Goal: Communication & Community: Answer question/provide support

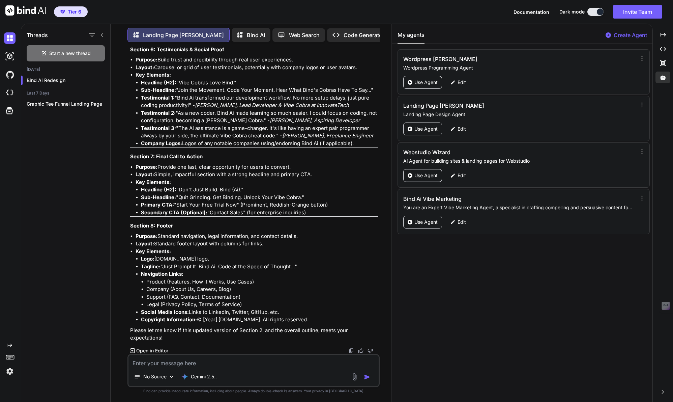
scroll to position [10042, 0]
type textarea "T"
type textarea "x"
type textarea "Th"
type textarea "x"
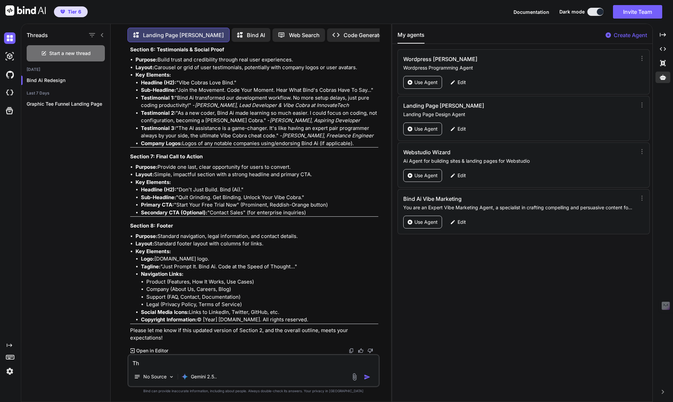
type textarea "Thi"
type textarea "x"
type textarea "This"
type textarea "x"
type textarea "This"
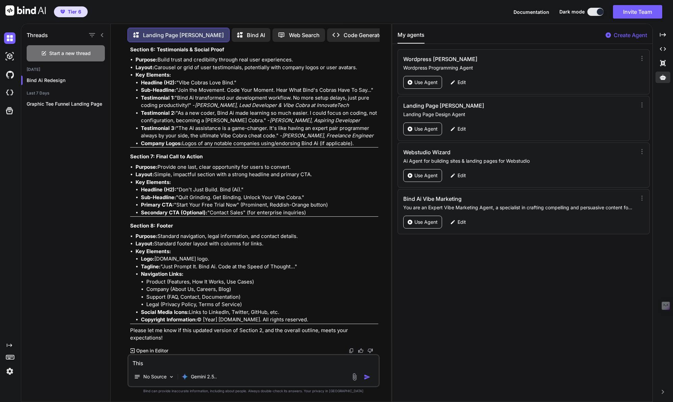
type textarea "x"
type textarea "This i"
type textarea "x"
type textarea "This is"
type textarea "x"
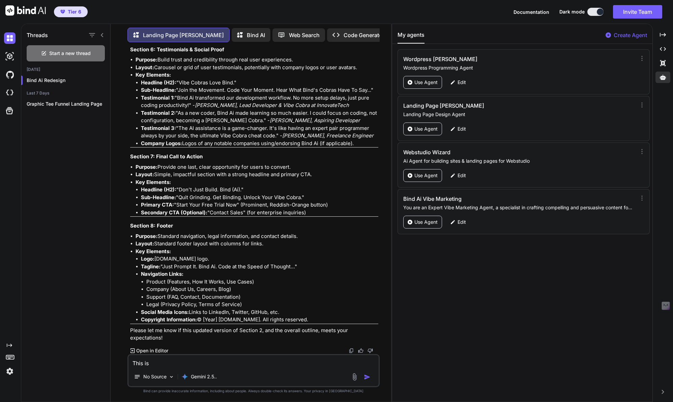
type textarea "This is"
type textarea "x"
type textarea "This is g"
type textarea "x"
type textarea "This is gr"
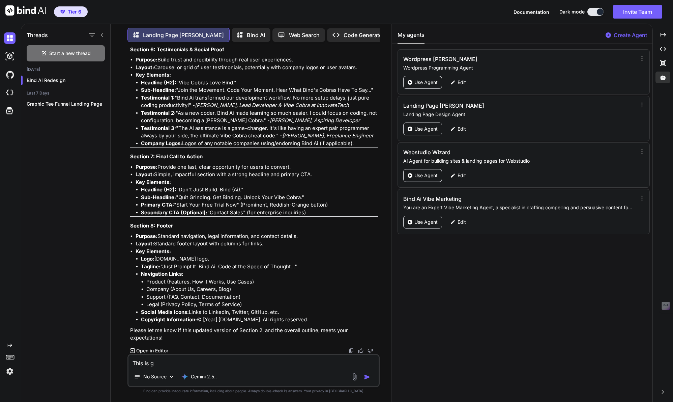
type textarea "x"
type textarea "This is gre"
type textarea "x"
type textarea "This is grea"
type textarea "x"
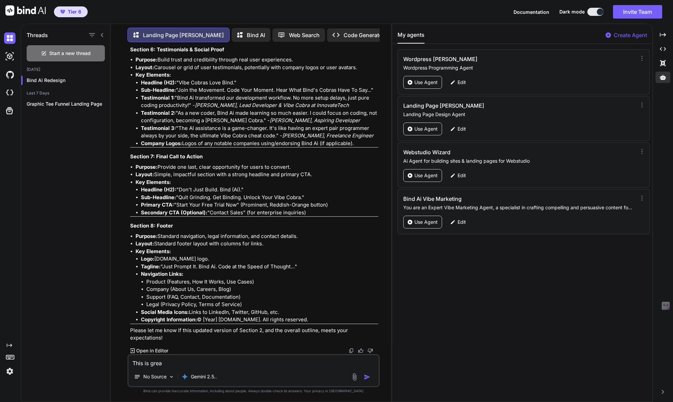
type textarea "This is great"
type textarea "x"
type textarea "This is great"
type textarea "x"
type textarea "This is great s"
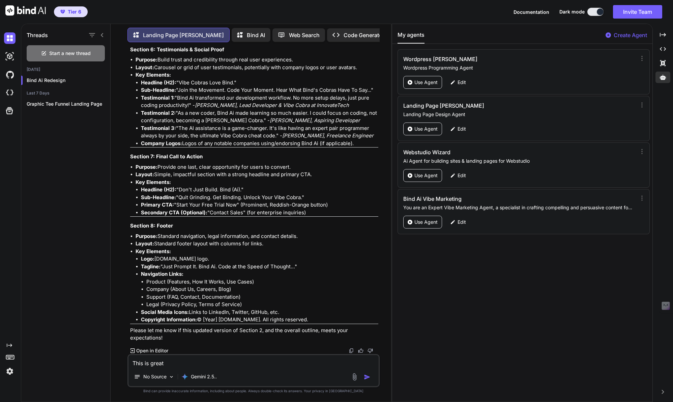
type textarea "x"
type textarea "This is great so"
type textarea "x"
type textarea "This is great so"
type textarea "x"
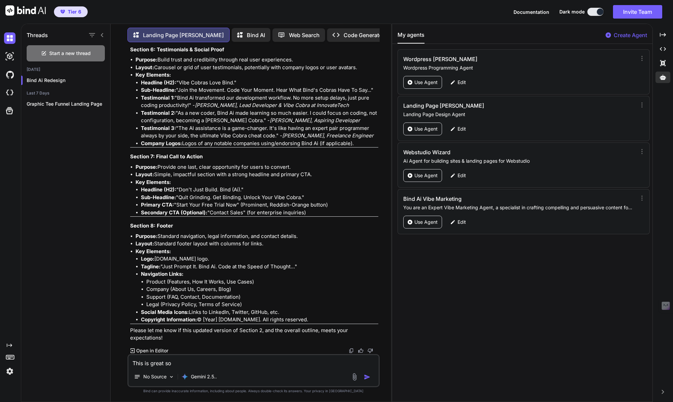
type textarea "This is great so a"
type textarea "x"
type textarea "This is great so aw"
type textarea "x"
type textarea "This is great so a"
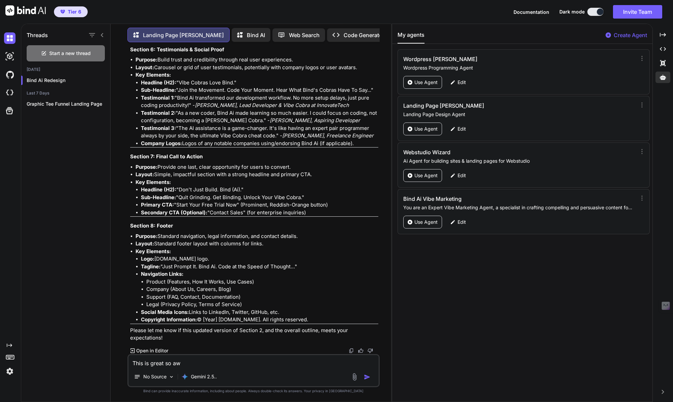
type textarea "x"
type textarea "This is great so"
type textarea "x"
type textarea "This is great so"
type textarea "x"
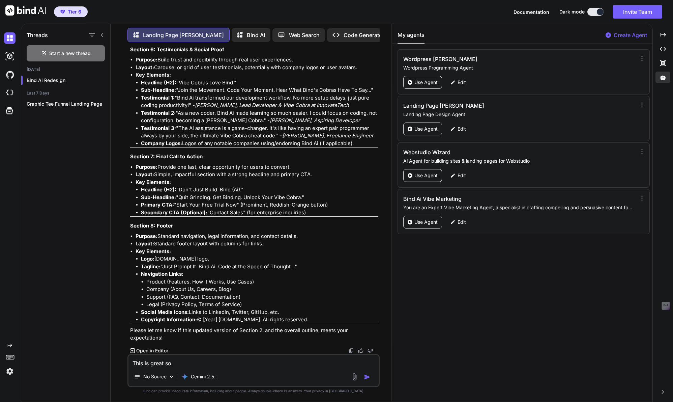
type textarea "This is great s"
type textarea "x"
type textarea "This is great"
type textarea "x"
type textarea "This is great"
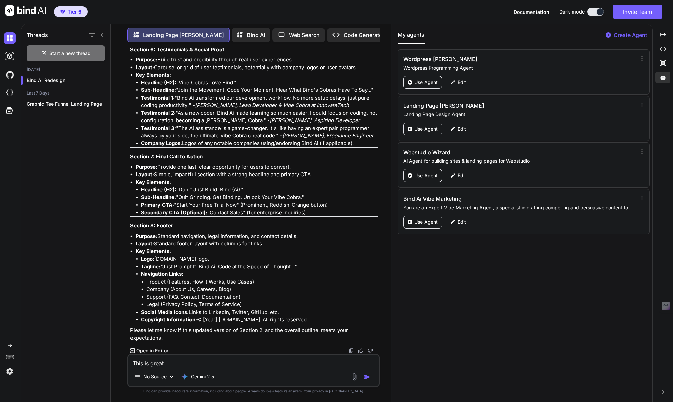
type textarea "x"
type textarea "This is great"
type textarea "x"
type textarea "This is great s"
type textarea "x"
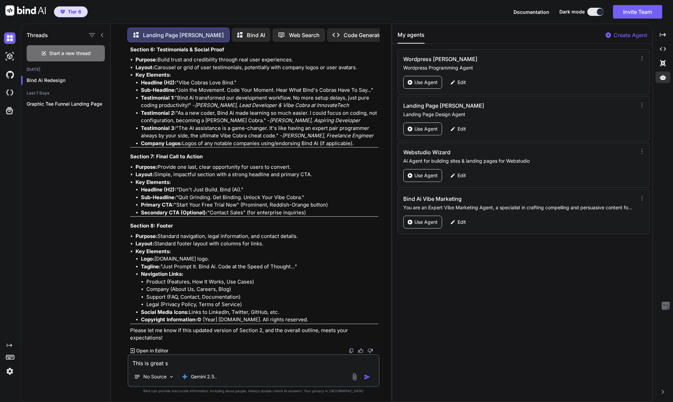
type textarea "This is great so"
type textarea "x"
type textarea "This is great so"
type textarea "x"
type textarea "This is great so w"
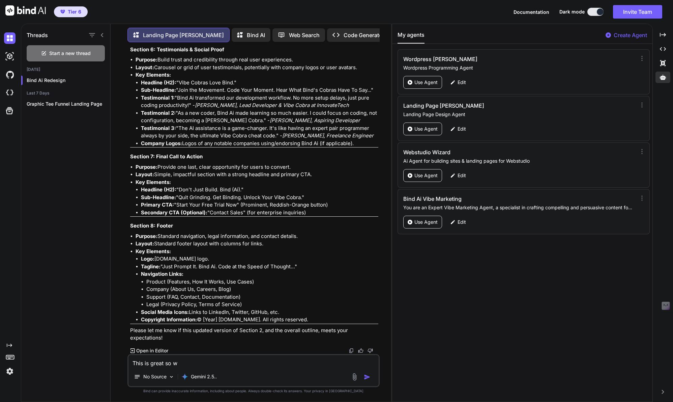
type textarea "x"
type textarea "This is great so we"
type textarea "x"
type textarea "This is great so we'"
type textarea "x"
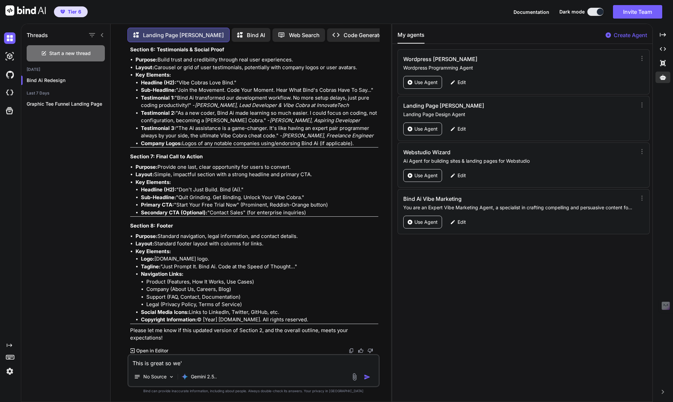
type textarea "This is great so we'v"
type textarea "x"
type textarea "This is great so we've"
type textarea "x"
type textarea "This is great so we've"
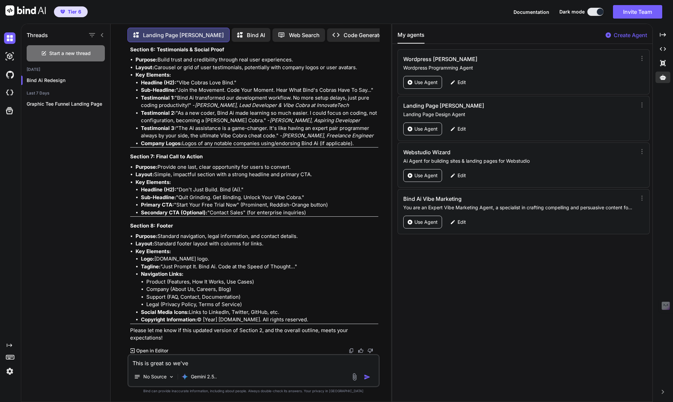
type textarea "x"
type textarea "This is great so we've c"
type textarea "x"
type textarea "This is great so we've co"
type textarea "x"
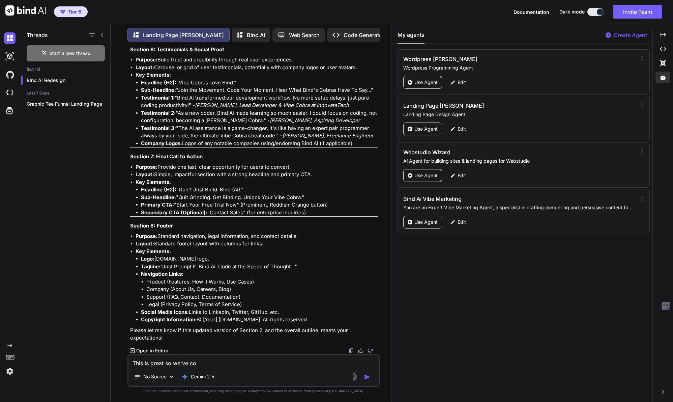
type textarea "This is great so we've cop"
type textarea "x"
type textarea "This is great so we've copy"
type textarea "x"
type textarea "This is great so we've copy"
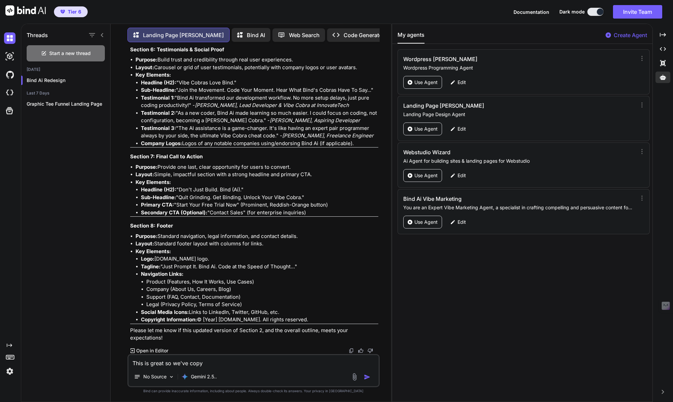
type textarea "x"
type textarea "This is great so we've copy a"
type textarea "x"
type textarea "This is great so we've copy an"
type textarea "x"
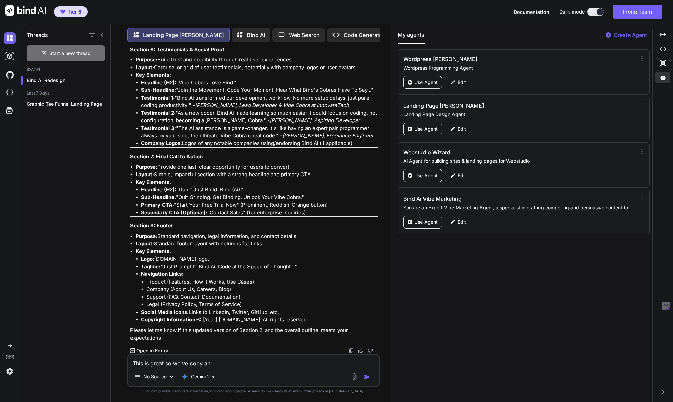
type textarea "This is great so we've copy and"
type textarea "x"
type textarea "This is great so we've copy and"
type textarea "x"
type textarea "This is great so we've copy and p"
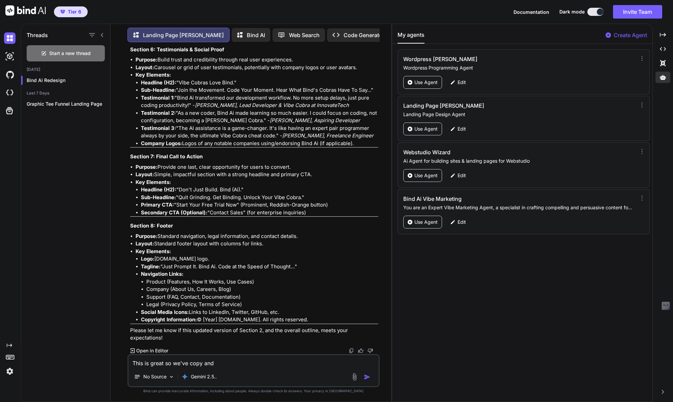
type textarea "x"
type textarea "This is great so we've copy and pa"
type textarea "x"
type textarea "This is great so we've copy and pas"
type textarea "x"
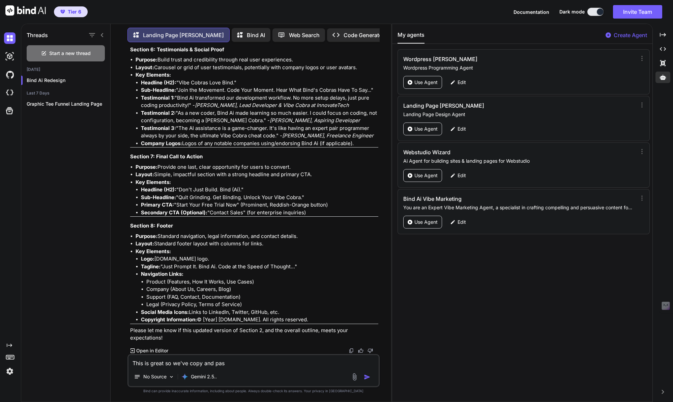
type textarea "This is great so we've copy and past"
type textarea "x"
type textarea "This is great so we've copy and paste"
type textarea "x"
type textarea "This is great so we've copy and pasted"
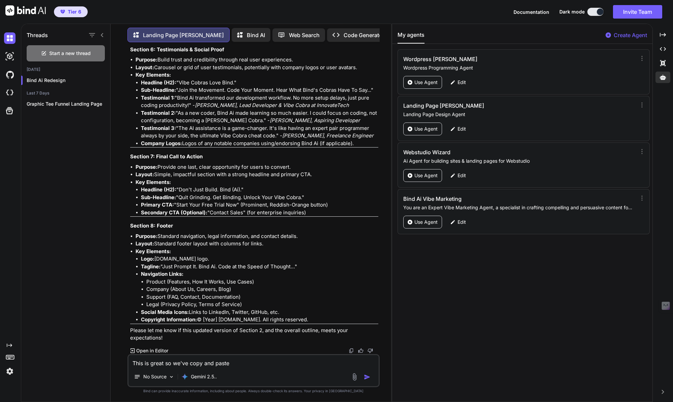
type textarea "x"
type textarea "This is great so we've copy and pasted"
type textarea "x"
type textarea "This is great so we've copy and pasted i"
type textarea "x"
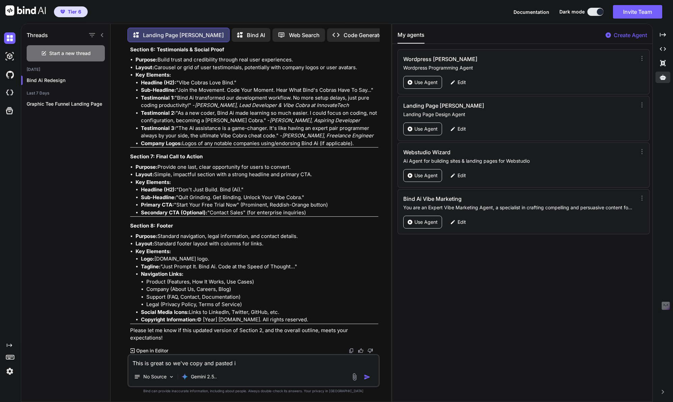
type textarea "This is great so we've copy and pasted it"
type textarea "x"
type textarea "This is great so we've copy and pasted it,"
type textarea "x"
type textarea "This is great so we've copy and pasted it,"
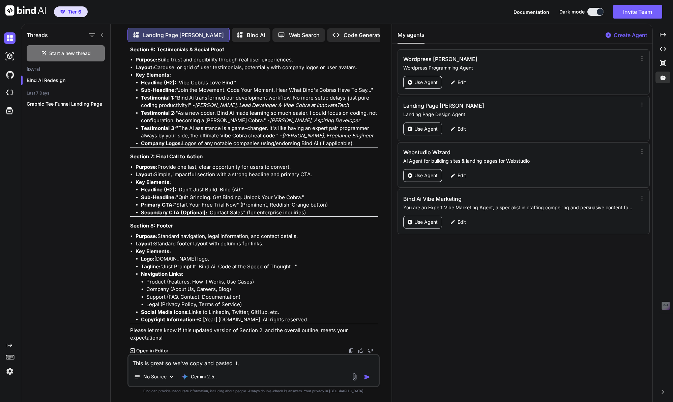
type textarea "x"
type textarea "This is great so we've copy and pasted it, t"
type textarea "x"
type textarea "This is great so we've copy and pasted it, th"
type textarea "x"
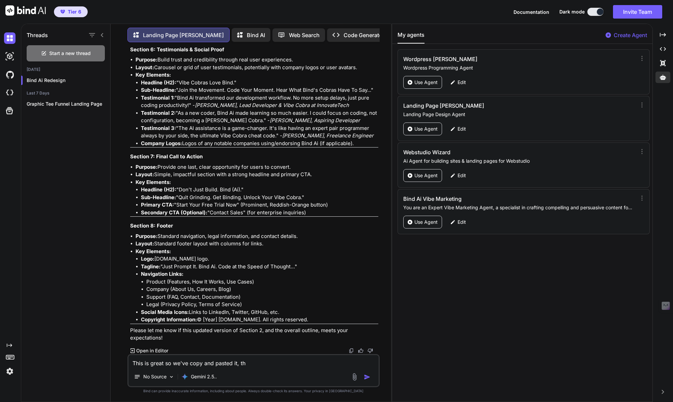
type textarea "This is great so we've copy and pasted it, tha"
type textarea "x"
type textarea "This is great so we've copy and pasted it, than"
type textarea "x"
type textarea "This is great so we've copy and pasted it, thank"
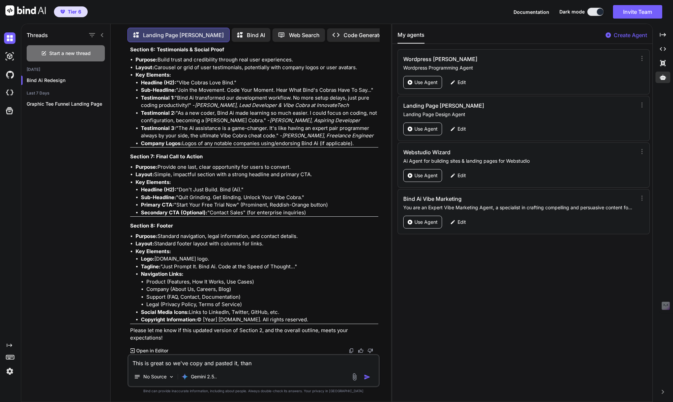
type textarea "x"
type textarea "This is great so we've copy and pasted it, thank"
type textarea "x"
type textarea "This is great so we've copy and pasted it, thank y"
type textarea "x"
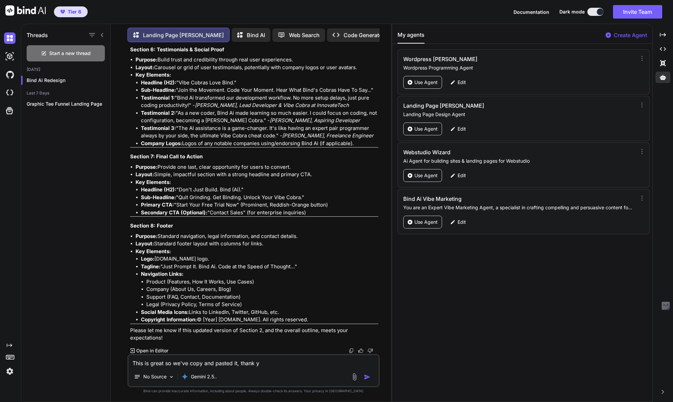
type textarea "This is great so we've copy and pasted it, thank yo"
type textarea "x"
type textarea "This is great so we've copy and pasted it, thank you"
type textarea "x"
type textarea "This is great so we've copy and pasted it, thank you!"
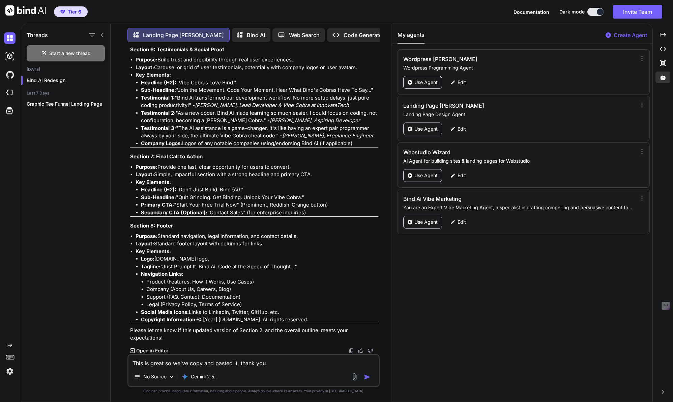
type textarea "x"
type textarea "This is great so we've copy and pasted it, thank you!!"
type textarea "x"
type textarea "This is great so we've copy and pasted it, thank you!"
type textarea "x"
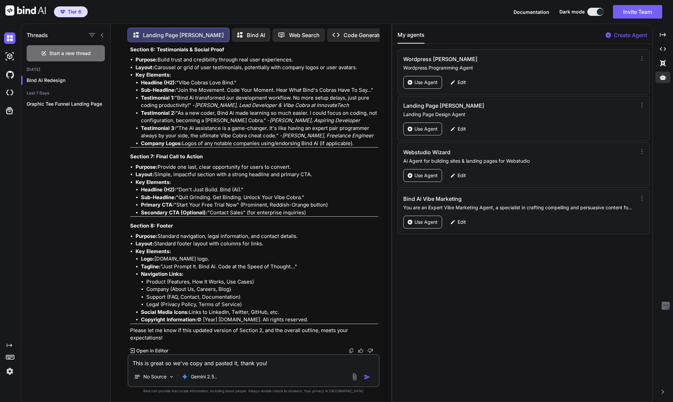
type textarea "This is great so we've copy and pasted it, thank you!"
type textarea "x"
type textarea "This is great so we've copy and pasted it, thank you! C"
type textarea "x"
type textarea "This is great so we've copy and pasted it, thank you! Ca"
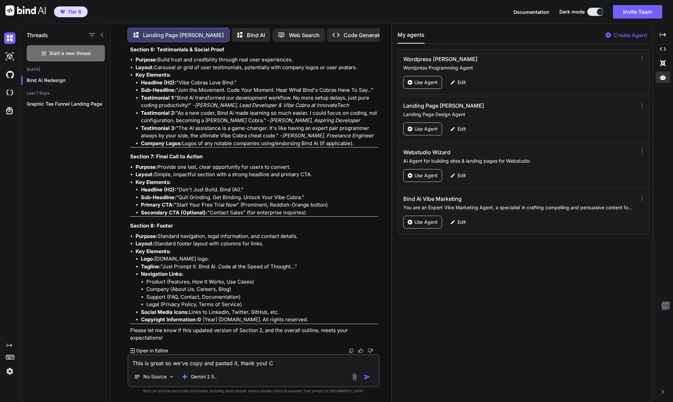
type textarea "x"
type textarea "This is great so we've copy and pasted it, thank you! Can"
type textarea "x"
type textarea "This is great so we've copy and pasted it, thank you! Can"
type textarea "x"
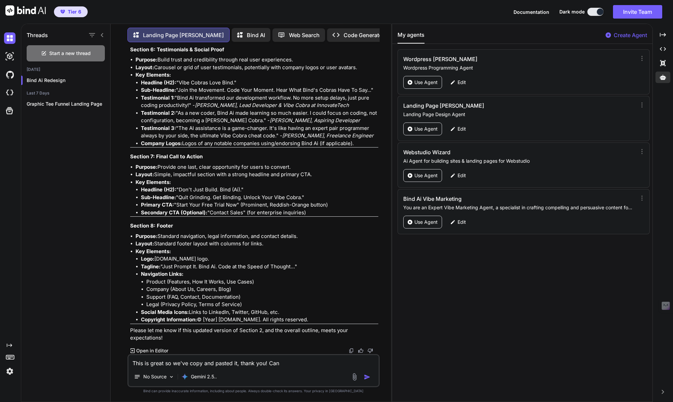
type textarea "This is great so we've copy and pasted it, thank you! Can y"
type textarea "x"
type textarea "This is great so we've copy and pasted it, thank you! Can yo"
type textarea "x"
type textarea "This is great so we've copy and pasted it, thank you! Can you"
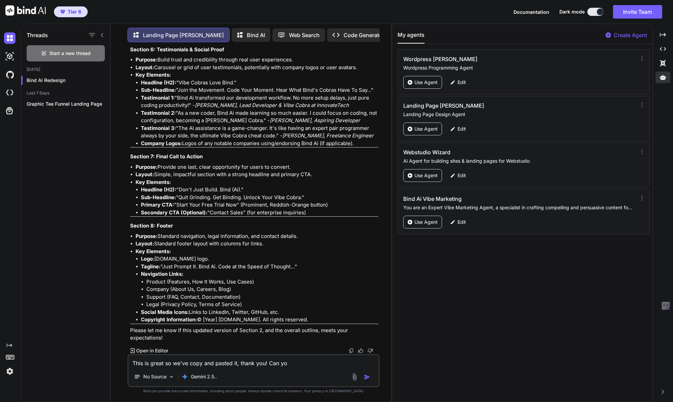
type textarea "x"
type textarea "This is great so we've copy and pasted it, thank you! Can you"
type textarea "x"
type textarea "This is great so we've copy and pasted it, thank you! Can you m"
type textarea "x"
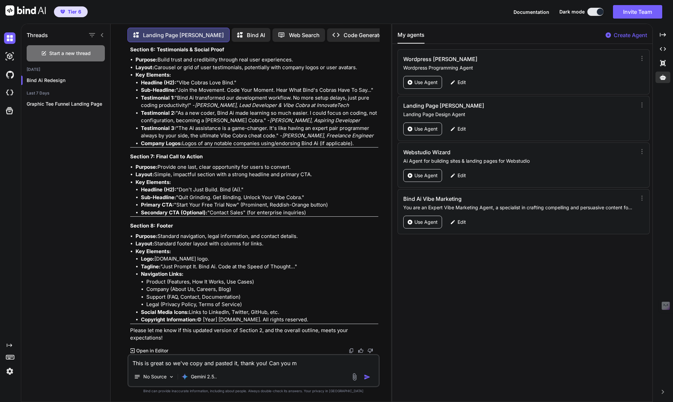
type textarea "This is great so we've copy and pasted it, thank you! Can you ma"
type textarea "x"
type textarea "This is great so we've copy and pasted it, thank you! Can you mak"
type textarea "x"
type textarea "This is great so we've copy and pasted it, thank you! Can you make"
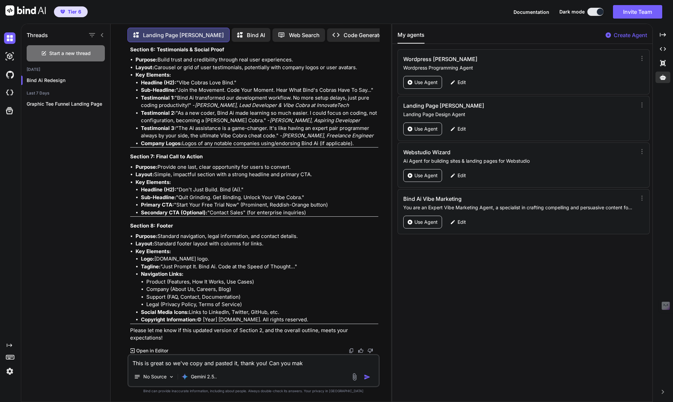
type textarea "x"
type textarea "This is great so we've copy and pasted it, thank you! Can you make"
type textarea "x"
type textarea "This is great so we've copy and pasted it, thank you! Can you make u"
type textarea "x"
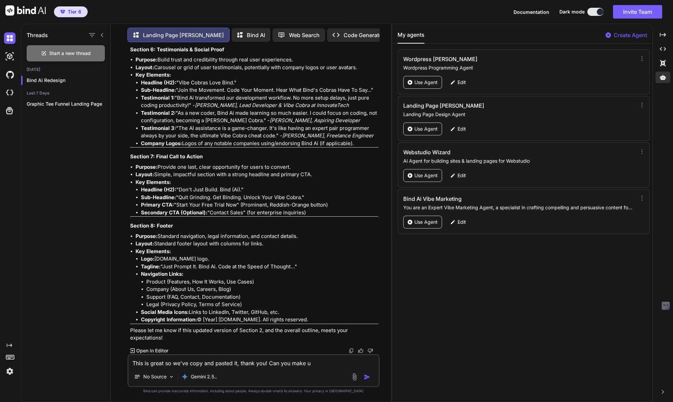
type textarea "This is great so we've copy and pasted it, thank you! Can you make us"
type textarea "x"
type textarea "This is great so we've copy and pasted it, thank you! Can you make us"
type textarea "x"
type textarea "This is great so we've copy and pasted it, thank you! Can you make us a"
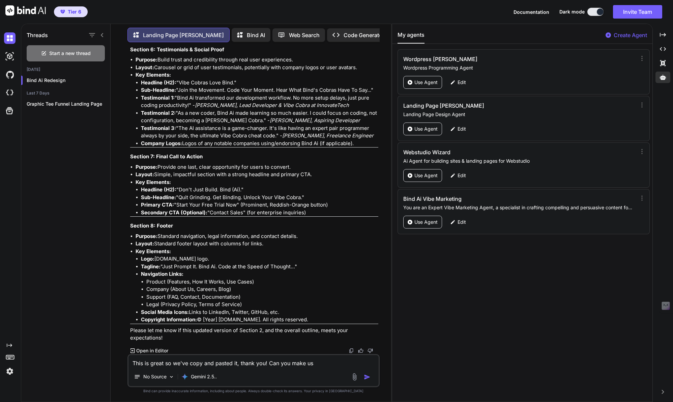
type textarea "x"
type textarea "This is great so we've copy and pasted it, thank you! Can you make us a"
type textarea "x"
type textarea "This is great so we've copy and pasted it, thank you! Can you make us a b"
type textarea "x"
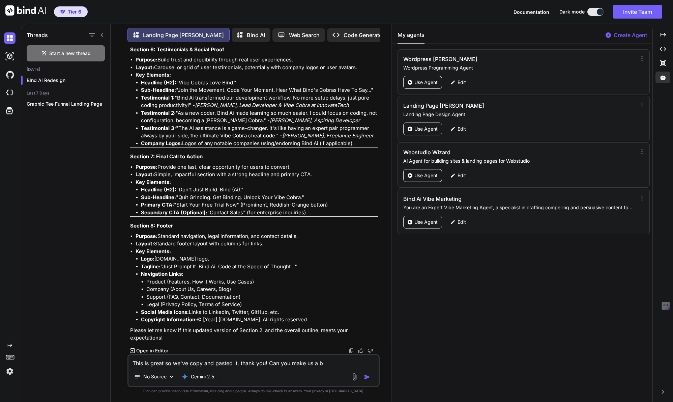
type textarea "This is great so we've copy and pasted it, thank you! Can you make us a br"
type textarea "x"
type textarea "This is great so we've copy and pasted it, thank you! Can you make us a bri"
type textarea "x"
type textarea "This is great so we've copy and pasted it, thank you! Can you make us a brie"
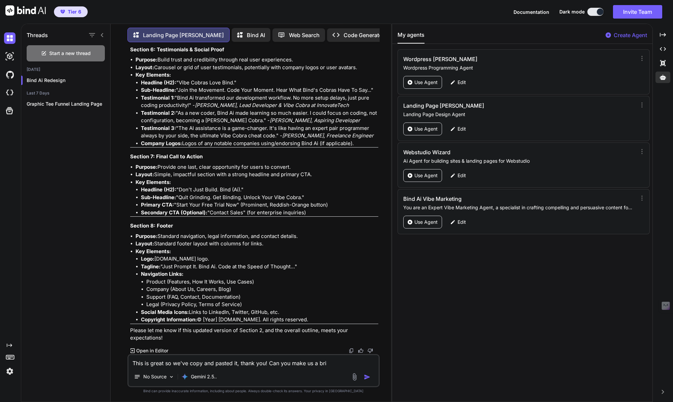
type textarea "x"
type textarea "This is great so we've copy and pasted it, thank you! Can you make us a bri"
type textarea "x"
type textarea "This is great so we've copy and pasted it, thank you! Can you make us a br"
type textarea "x"
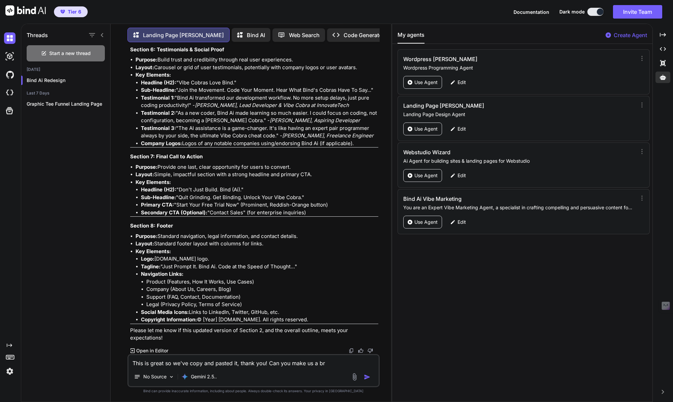
type textarea "This is great so we've copy and pasted it, thank you! Can you make us a b"
type textarea "x"
type textarea "This is great so we've copy and pasted it, thank you! Can you make us a"
type textarea "x"
type textarea "This is great so we've copy and pasted it, thank you! Can you make us a"
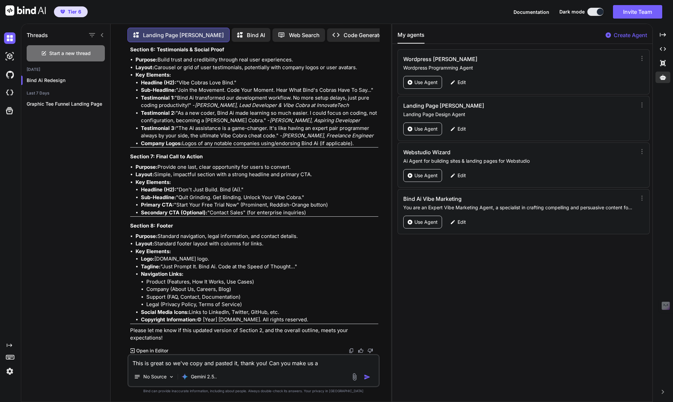
type textarea "x"
type textarea "This is great so we've copy and pasted it, thank you! Can you make us"
type textarea "x"
type textarea "This is great so we've copy and pasted it, thank you! Can you make us"
type textarea "x"
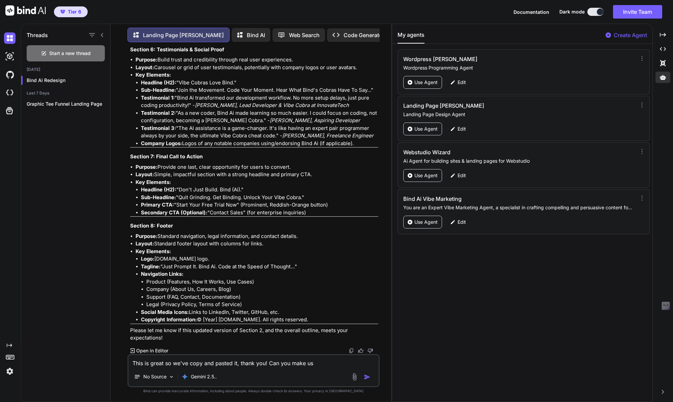
type textarea "This is great so we've copy and pasted it, thank you! Can you make u"
type textarea "x"
type textarea "This is great so we've copy and pasted it, thank you! Can you make"
type textarea "x"
type textarea "This is great so we've copy and pasted it, thank you! Can you make"
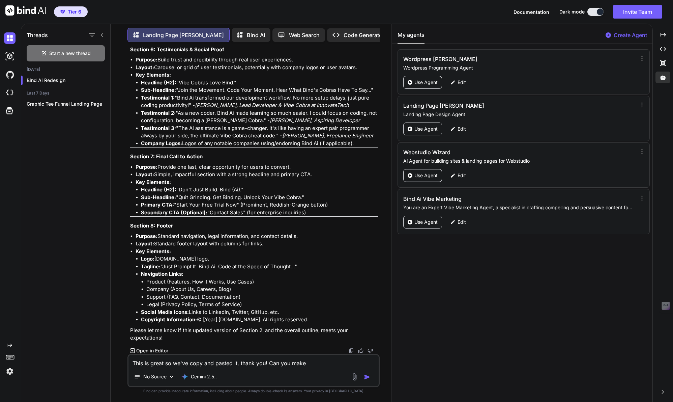
type textarea "x"
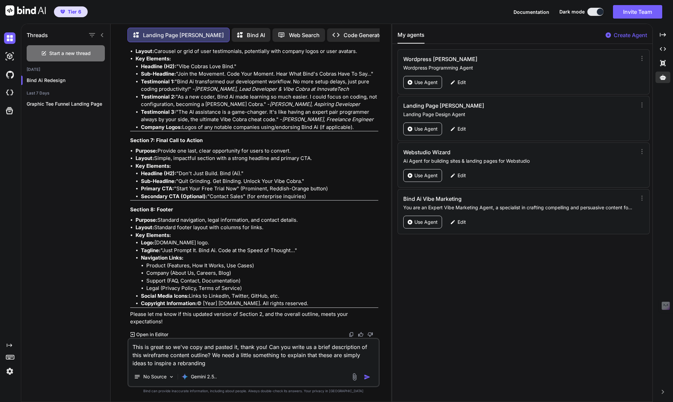
click at [178, 363] on textarea "This is great so we've copy and pasted it, thank you! Can you write us a brief …" at bounding box center [253, 353] width 250 height 28
click at [242, 364] on textarea "This is great so we've copy and pasted it, thank you! Can you write us a brief …" at bounding box center [253, 353] width 250 height 28
click at [206, 363] on textarea "This is great so we've copy and pasted it, thank you! Can you write us a brief …" at bounding box center [253, 353] width 250 height 28
click at [249, 364] on textarea "This is great so we've copy and pasted it, thank you! Can you write us a brief …" at bounding box center [253, 353] width 250 height 28
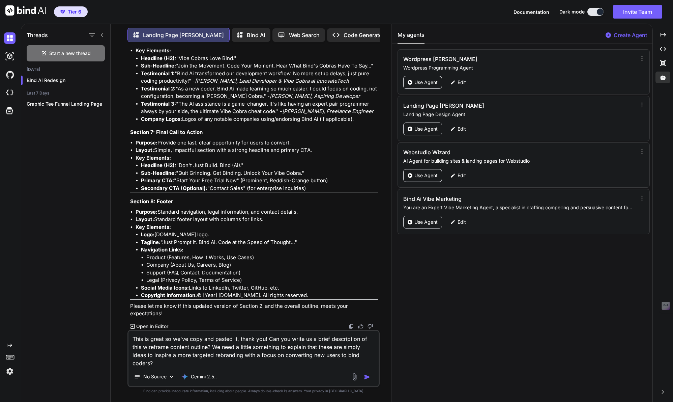
click at [367, 376] on img "button" at bounding box center [367, 376] width 7 height 7
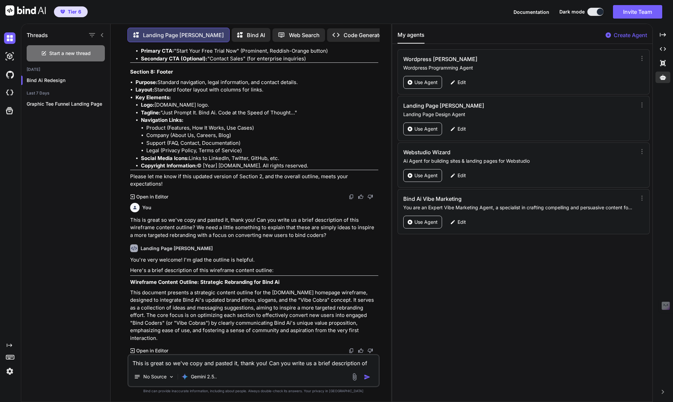
scroll to position [10188, 0]
click at [353, 349] on img at bounding box center [351, 350] width 5 height 5
click at [195, 363] on textarea "This is great so we've copy and pasted it, thank you! Can you write us a brief …" at bounding box center [253, 361] width 250 height 12
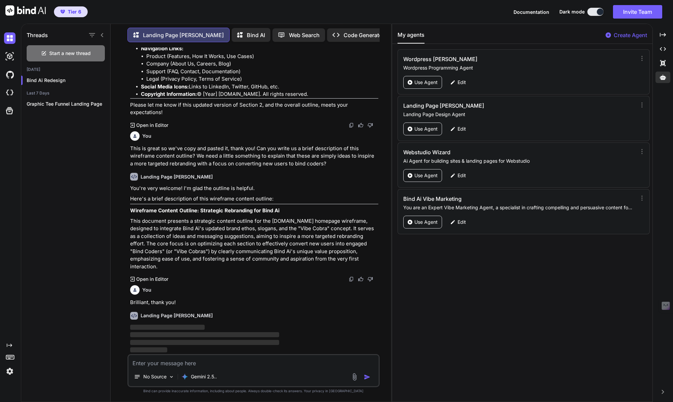
scroll to position [10259, 0]
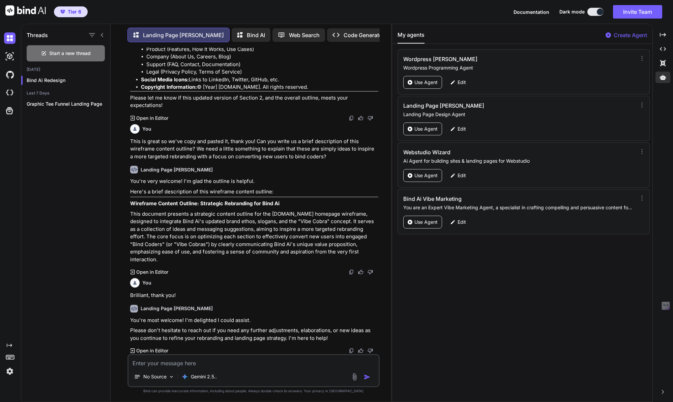
click at [139, 206] on strong "Wireframe Content Outline: Strategic Rebranding for Bind Ai" at bounding box center [204, 203] width 149 height 6
drag, startPoint x: 139, startPoint y: 217, endPoint x: 276, endPoint y: 219, distance: 136.9
click at [276, 206] on strong "Wireframe Content Outline: Strategic Rebranding for Bind Ai" at bounding box center [204, 203] width 149 height 6
copy strong "Wireframe Content Outline: Strategic Rebranding for Bind Ai"
